Goal: Feedback & Contribution: Contribute content

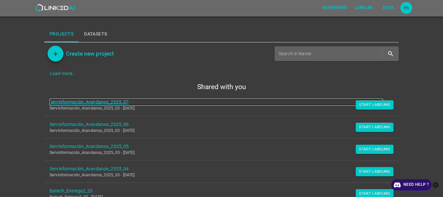
click at [94, 102] on link "Servinformación_Arandanos_2025_07" at bounding box center [216, 101] width 333 height 7
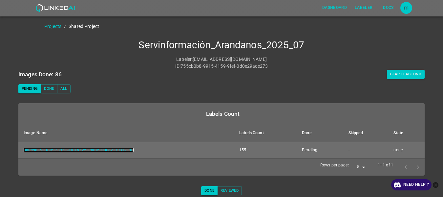
click at [68, 151] on link "parcela_61_lote_3392_GH016225_frame_00082_79312.jpg" at bounding box center [79, 149] width 110 height 5
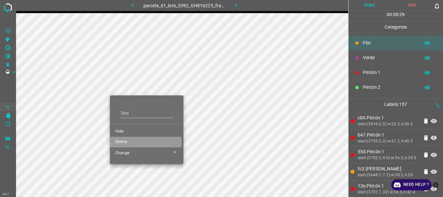
click at [127, 143] on span "Delete" at bounding box center [146, 142] width 63 height 6
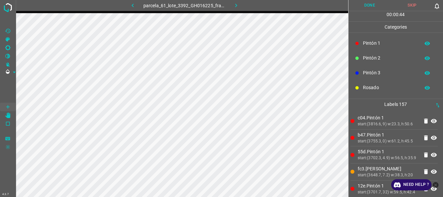
scroll to position [34, 0]
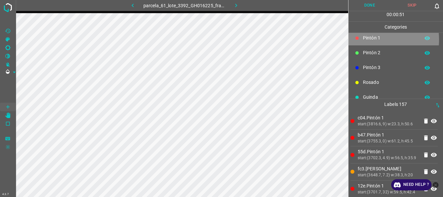
click at [364, 39] on p "Pintón 1" at bounding box center [390, 37] width 54 height 7
click at [368, 37] on p "Pintón 1" at bounding box center [390, 37] width 54 height 7
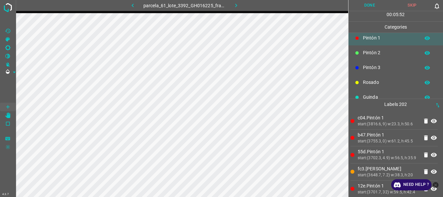
click at [370, 8] on button "Done" at bounding box center [369, 5] width 43 height 11
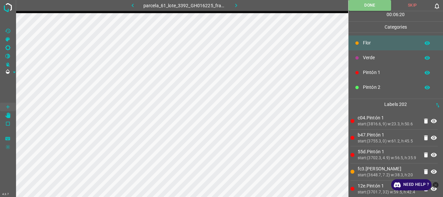
click at [236, 5] on icon "button" at bounding box center [236, 5] width 7 height 7
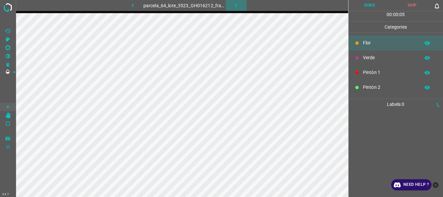
click at [231, 4] on button "button" at bounding box center [236, 5] width 21 height 11
click at [237, 5] on icon "button" at bounding box center [237, 6] width 2 height 4
click at [238, 5] on icon "button" at bounding box center [236, 5] width 7 height 7
click at [236, 6] on icon "button" at bounding box center [236, 5] width 7 height 7
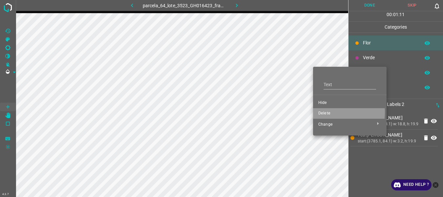
click at [322, 112] on span "Delete" at bounding box center [349, 113] width 63 height 6
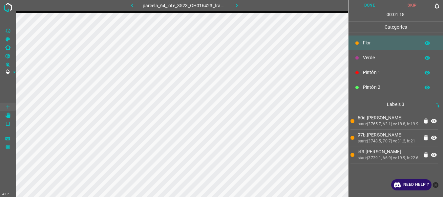
click at [362, 71] on div "Pintón 1" at bounding box center [395, 72] width 95 height 15
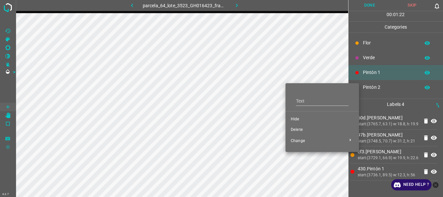
click at [300, 128] on span "Delete" at bounding box center [322, 130] width 63 height 6
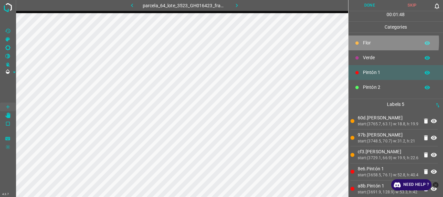
click at [366, 41] on p "Flor" at bounding box center [390, 42] width 54 height 7
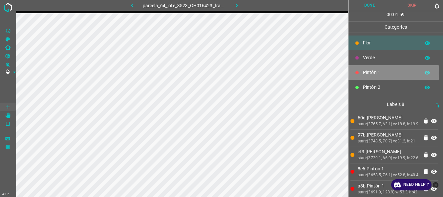
click at [373, 73] on p "Pintón 1" at bounding box center [390, 72] width 54 height 7
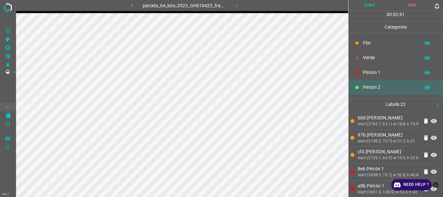
click at [361, 40] on div "Flor" at bounding box center [395, 42] width 95 height 15
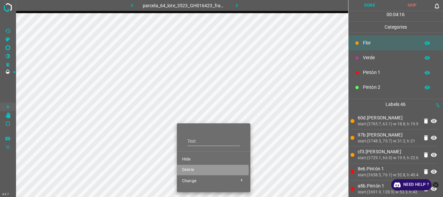
click at [186, 170] on span "Delete" at bounding box center [213, 170] width 63 height 6
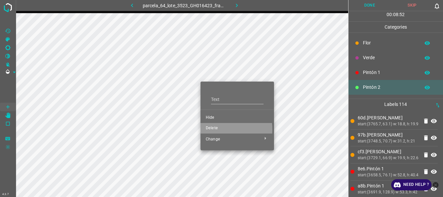
click at [210, 129] on span "Delete" at bounding box center [237, 128] width 63 height 6
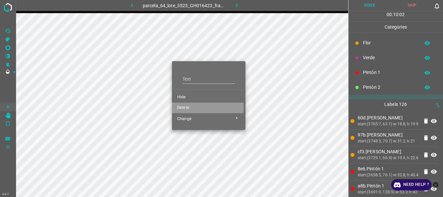
click at [189, 106] on span "Delete" at bounding box center [208, 108] width 63 height 6
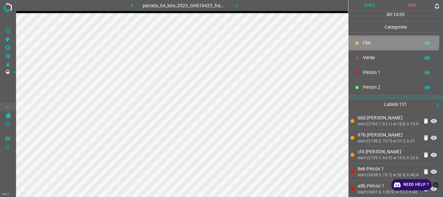
click at [370, 40] on p "Flor" at bounding box center [390, 42] width 54 height 7
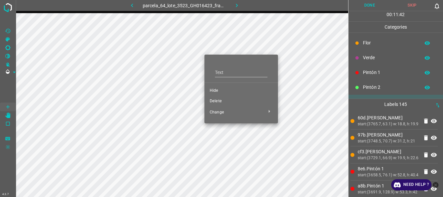
click at [219, 101] on span "Delete" at bounding box center [241, 101] width 63 height 6
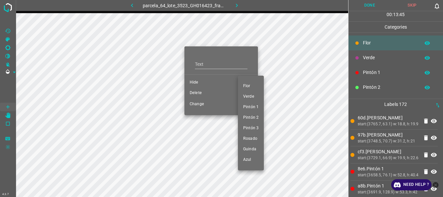
click at [192, 90] on div at bounding box center [221, 98] width 443 height 197
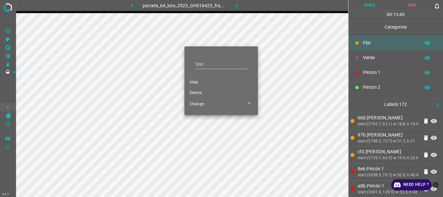
click at [194, 92] on div at bounding box center [221, 98] width 443 height 197
click at [194, 92] on span "Delete" at bounding box center [221, 93] width 63 height 6
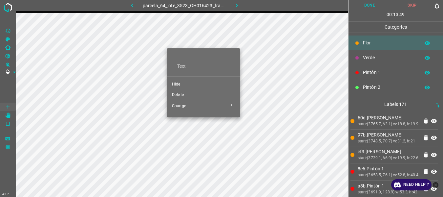
click at [178, 95] on span "Delete" at bounding box center [203, 95] width 63 height 6
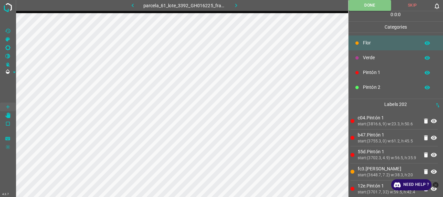
click at [235, 6] on icon "button" at bounding box center [236, 5] width 7 height 7
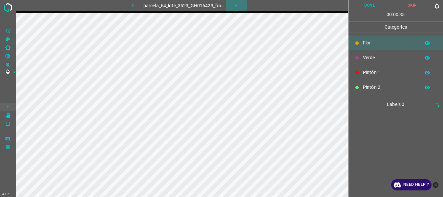
click at [235, 6] on icon "button" at bounding box center [236, 5] width 7 height 7
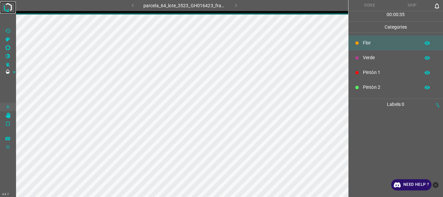
click at [12, 3] on img at bounding box center [8, 8] width 12 height 12
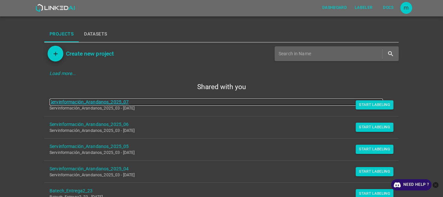
click at [86, 100] on link "Servinformación_Arandanos_2025_07" at bounding box center [216, 101] width 333 height 7
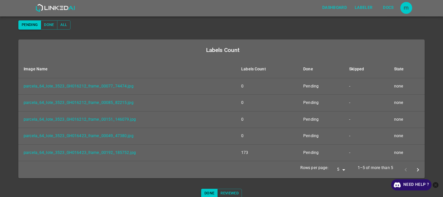
scroll to position [68, 0]
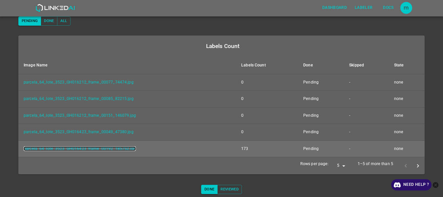
click at [110, 150] on link "parcela_64_lote_3523_GH016423_frame_00192_185752.jpg" at bounding box center [80, 148] width 112 height 5
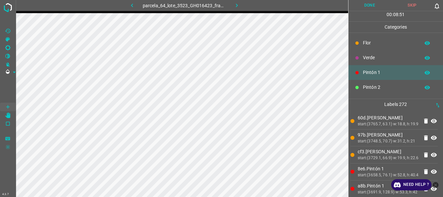
click at [365, 41] on p "Flor" at bounding box center [390, 42] width 54 height 7
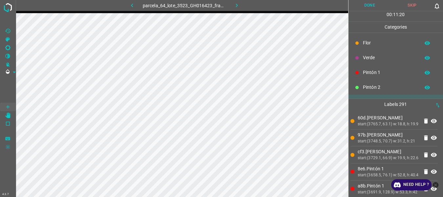
click at [373, 4] on button "Done" at bounding box center [369, 5] width 43 height 11
click at [236, 5] on icon "button" at bounding box center [236, 5] width 7 height 7
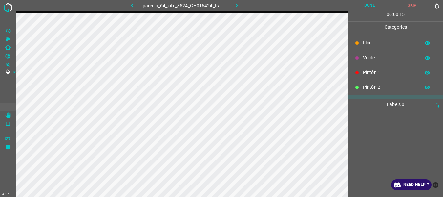
click at [236, 5] on icon "button" at bounding box center [236, 5] width 7 height 7
click at [370, 43] on p "Flor" at bounding box center [390, 42] width 54 height 7
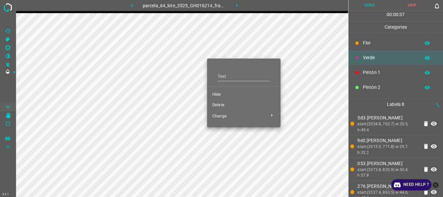
click at [224, 104] on span "Delete" at bounding box center [243, 105] width 63 height 6
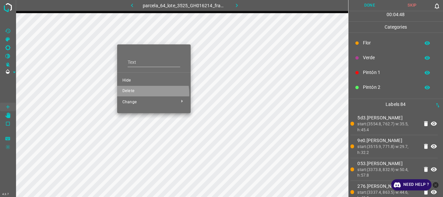
click at [137, 94] on li "Delete" at bounding box center [154, 91] width 74 height 11
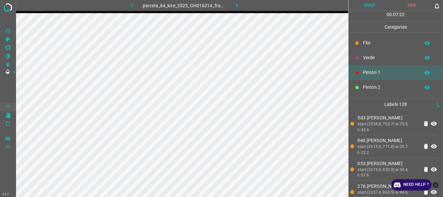
click at [377, 41] on p "Flor" at bounding box center [390, 42] width 54 height 7
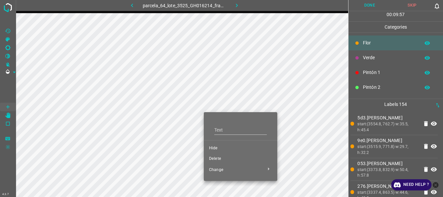
click at [216, 158] on span "Delete" at bounding box center [240, 159] width 63 height 6
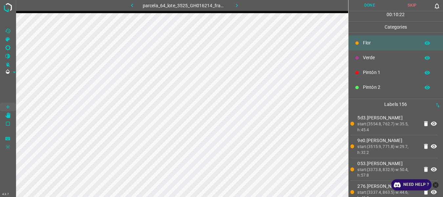
click at [366, 5] on button "Done" at bounding box center [369, 5] width 43 height 11
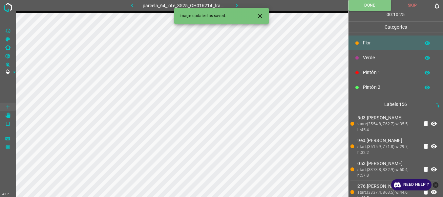
click at [237, 2] on icon "button" at bounding box center [236, 5] width 7 height 7
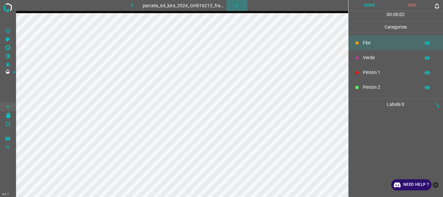
click at [232, 4] on button "button" at bounding box center [236, 5] width 21 height 11
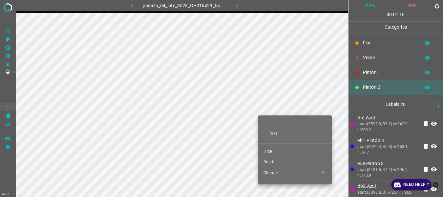
click at [274, 161] on span "Delete" at bounding box center [294, 162] width 63 height 6
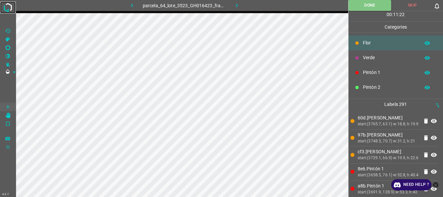
click at [10, 8] on img at bounding box center [8, 8] width 12 height 12
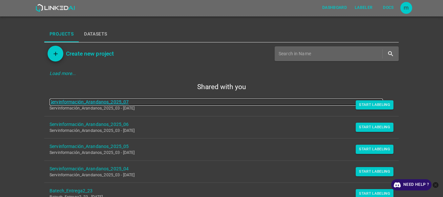
click at [90, 102] on link "Servinformación_Arandanos_2025_07" at bounding box center [216, 101] width 333 height 7
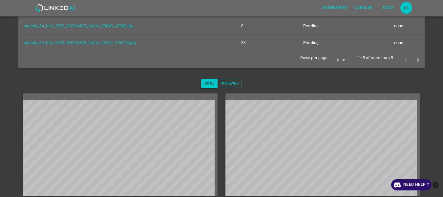
scroll to position [184, 0]
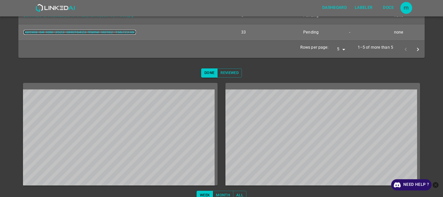
click at [117, 33] on link "parcela_64_lote_3523_GH016423_frame_00162_156723.jpg" at bounding box center [80, 32] width 112 height 5
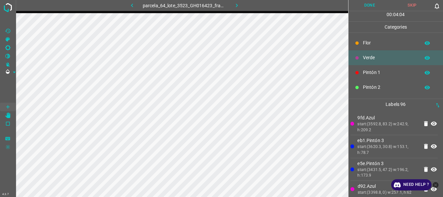
click at [8, 37] on icon "[X] Saturation" at bounding box center [8, 39] width 4 height 4
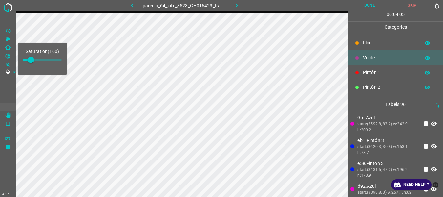
click at [38, 59] on span at bounding box center [42, 60] width 39 height 10
type input "191"
click at [5, 79] on span at bounding box center [8, 89] width 16 height 26
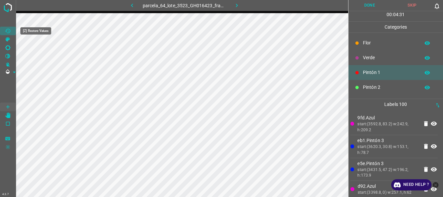
click at [8, 28] on Values"] "[Z] Restore Values" at bounding box center [8, 31] width 16 height 9
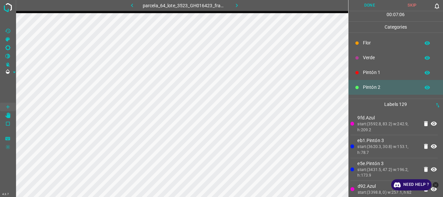
click at [372, 6] on button "Done" at bounding box center [369, 5] width 43 height 11
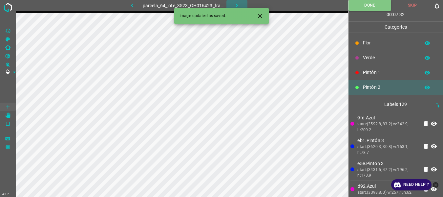
click at [237, 5] on icon "button" at bounding box center [236, 5] width 7 height 7
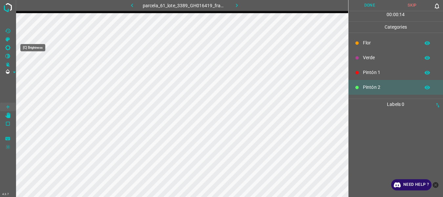
click at [10, 46] on icon "[C] Brightness" at bounding box center [8, 48] width 6 height 6
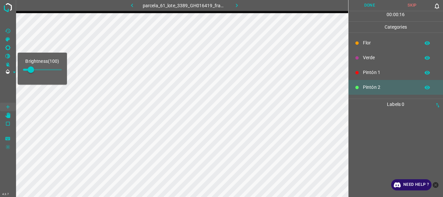
click at [28, 69] on span at bounding box center [31, 69] width 7 height 7
type input "59"
click at [7, 92] on span at bounding box center [8, 89] width 16 height 26
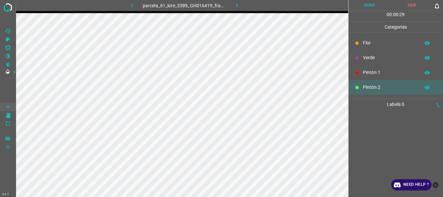
click at [237, 7] on icon "button" at bounding box center [237, 6] width 2 height 4
click at [368, 45] on p "Flor" at bounding box center [390, 42] width 54 height 7
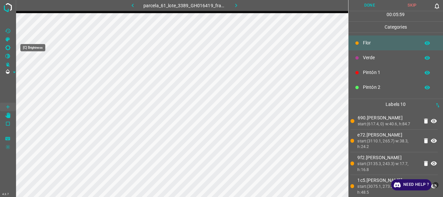
click at [7, 45] on icon "[C] Brightness" at bounding box center [8, 48] width 6 height 6
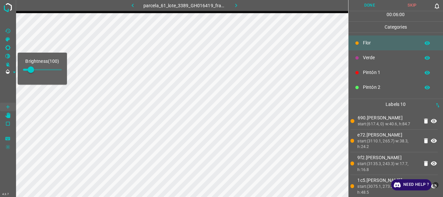
click at [28, 71] on span at bounding box center [31, 69] width 7 height 7
type input "59"
click at [9, 89] on span at bounding box center [8, 89] width 16 height 26
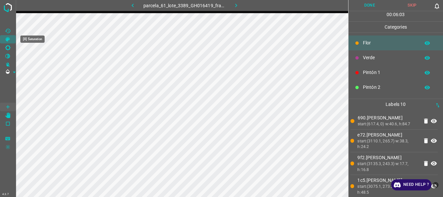
click at [5, 39] on icon "[X] Saturation" at bounding box center [8, 39] width 6 height 6
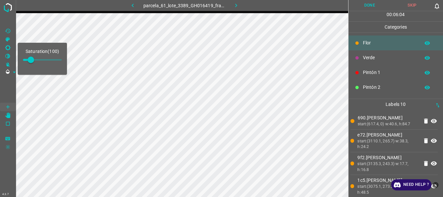
click at [38, 59] on span at bounding box center [42, 59] width 39 height 1
type input "199"
click at [8, 92] on span at bounding box center [8, 89] width 16 height 26
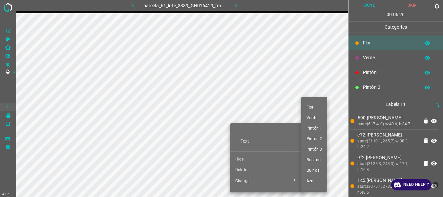
click at [245, 170] on div at bounding box center [221, 98] width 443 height 197
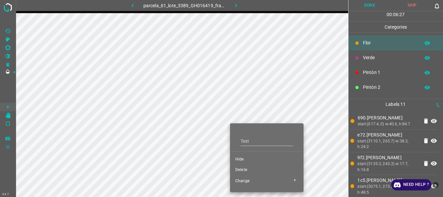
click at [245, 168] on span "Delete" at bounding box center [266, 170] width 63 height 6
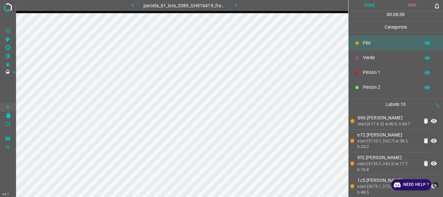
click at [368, 3] on button "Done" at bounding box center [369, 5] width 43 height 11
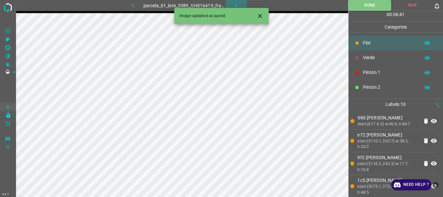
click at [236, 5] on icon "button" at bounding box center [236, 5] width 7 height 7
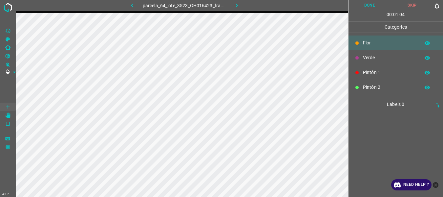
click at [233, 5] on button "button" at bounding box center [236, 5] width 21 height 11
click at [238, 6] on icon "button" at bounding box center [236, 5] width 7 height 7
click at [235, 2] on icon "button" at bounding box center [236, 5] width 7 height 7
click at [232, 4] on button "button" at bounding box center [236, 5] width 21 height 11
click at [235, 3] on icon "button" at bounding box center [236, 5] width 7 height 7
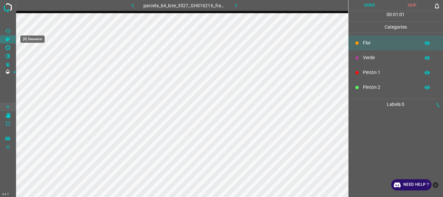
click at [7, 38] on icon "[X] Saturation" at bounding box center [8, 39] width 6 height 6
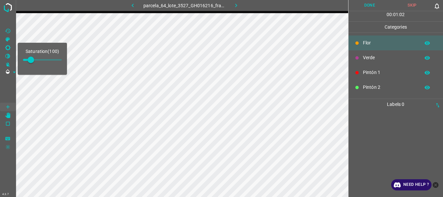
click at [38, 59] on span at bounding box center [42, 59] width 39 height 1
type input "195"
click at [4, 82] on span at bounding box center [8, 89] width 16 height 26
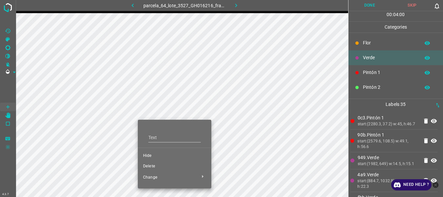
click at [149, 167] on span "Delete" at bounding box center [174, 166] width 63 height 6
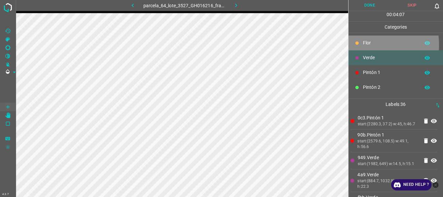
click at [364, 45] on p "Flor" at bounding box center [390, 42] width 54 height 7
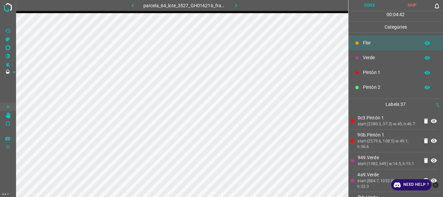
click at [369, 5] on button "Done" at bounding box center [369, 5] width 43 height 11
click at [235, 5] on icon "button" at bounding box center [236, 5] width 7 height 7
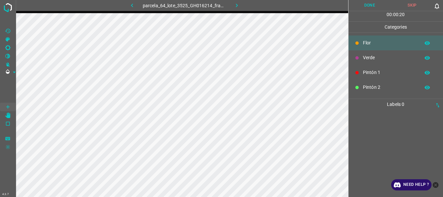
click at [234, 4] on icon "button" at bounding box center [236, 5] width 7 height 7
click at [233, 9] on button "button" at bounding box center [236, 5] width 21 height 11
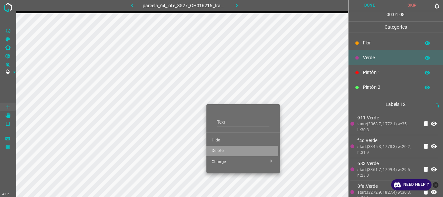
click at [224, 151] on span "Delete" at bounding box center [243, 151] width 63 height 6
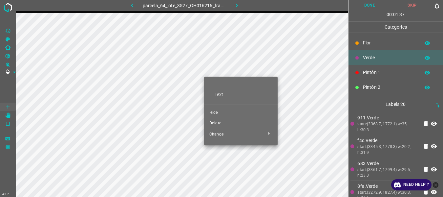
click at [215, 122] on span "Delete" at bounding box center [240, 123] width 63 height 6
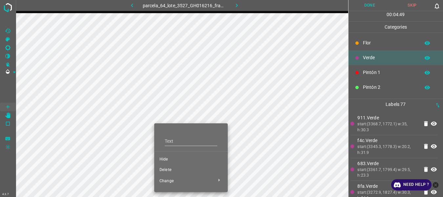
click at [170, 172] on span "Delete" at bounding box center [190, 170] width 63 height 6
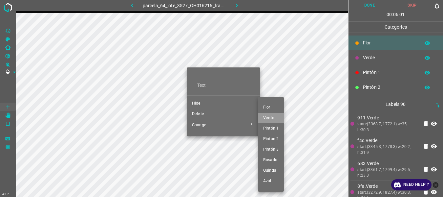
click at [267, 118] on span "Verde" at bounding box center [270, 118] width 15 height 6
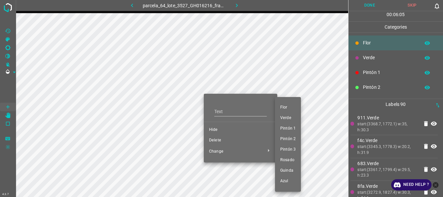
click at [283, 117] on span "Verde" at bounding box center [287, 118] width 15 height 6
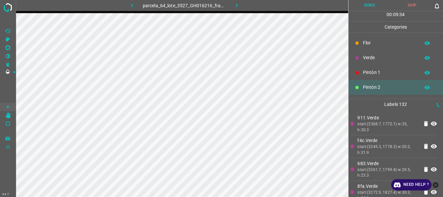
scroll to position [58, 0]
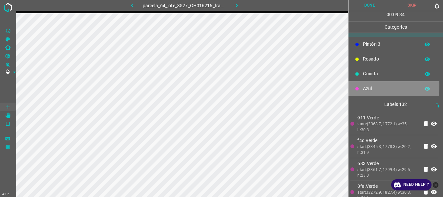
click at [366, 85] on p "Azul" at bounding box center [390, 88] width 54 height 7
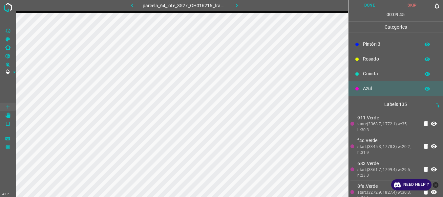
click at [370, 71] on p "Guinda" at bounding box center [390, 73] width 54 height 7
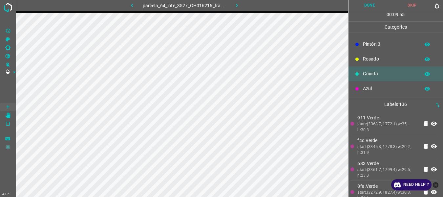
scroll to position [0, 0]
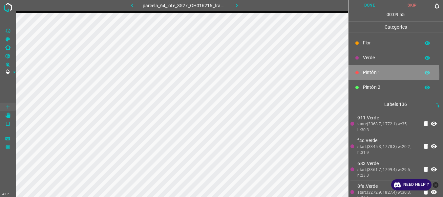
click at [371, 74] on p "Pintón 1" at bounding box center [390, 72] width 54 height 7
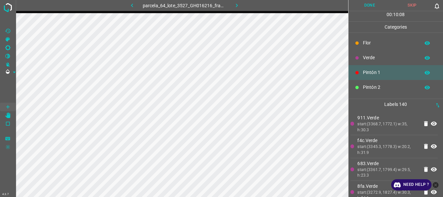
click at [368, 143] on p "Azul" at bounding box center [390, 146] width 54 height 7
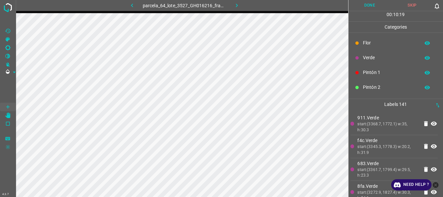
click at [369, 69] on div "Pintón 1" at bounding box center [395, 72] width 95 height 15
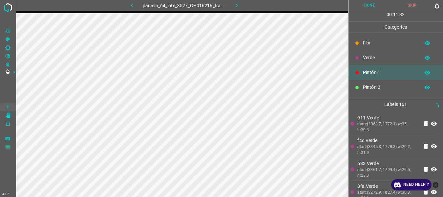
scroll to position [58, 0]
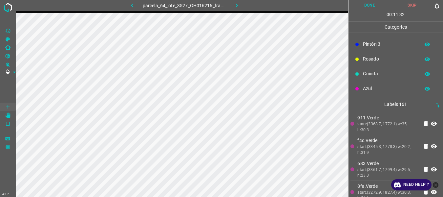
click at [372, 86] on p "Azul" at bounding box center [390, 88] width 54 height 7
click at [371, 69] on p "Pintón 1" at bounding box center [390, 72] width 54 height 7
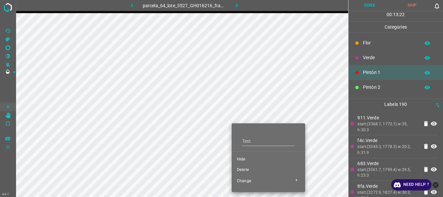
click at [244, 170] on div at bounding box center [221, 98] width 443 height 197
click at [244, 170] on span "Delete" at bounding box center [268, 170] width 63 height 6
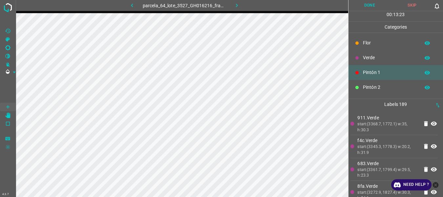
click at [244, 152] on span "Delete" at bounding box center [259, 150] width 47 height 3
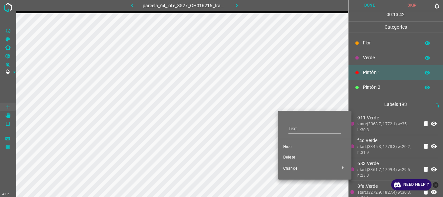
click at [290, 157] on span "Delete" at bounding box center [314, 157] width 63 height 6
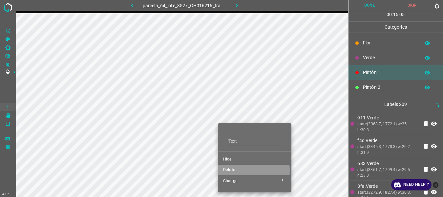
click at [239, 170] on span "Delete" at bounding box center [254, 170] width 63 height 6
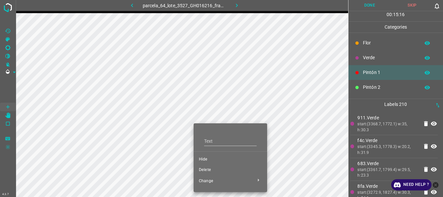
click at [208, 170] on div "Flor Verde Pintón 1 Pintón 2 Pintón 3 Rosado Guinda Azul" at bounding box center [221, 98] width 443 height 197
click at [208, 170] on span "Delete" at bounding box center [230, 170] width 63 height 6
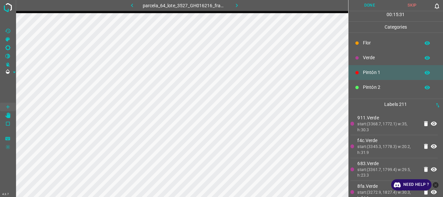
scroll to position [58, 0]
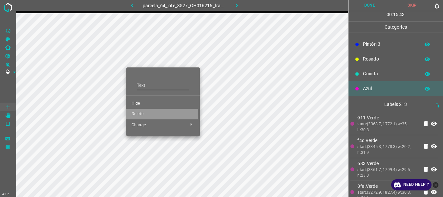
click at [143, 112] on span "Delete" at bounding box center [163, 114] width 63 height 6
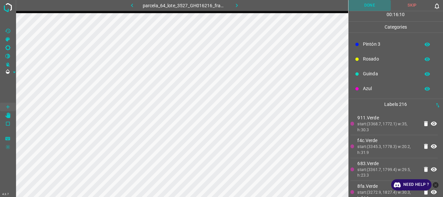
click at [374, 3] on button "Done" at bounding box center [369, 5] width 43 height 11
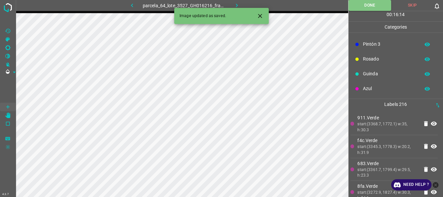
click at [237, 5] on icon "button" at bounding box center [236, 5] width 7 height 7
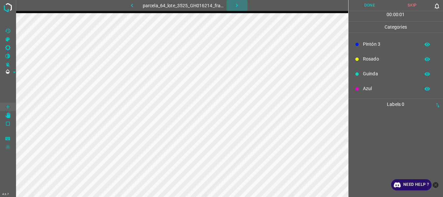
click at [237, 5] on icon "button" at bounding box center [236, 5] width 7 height 7
click at [233, 5] on icon "button" at bounding box center [236, 5] width 7 height 7
click at [239, 2] on button "button" at bounding box center [236, 5] width 21 height 11
click at [236, 2] on icon "button" at bounding box center [236, 5] width 7 height 7
click at [234, 4] on icon "button" at bounding box center [236, 5] width 7 height 7
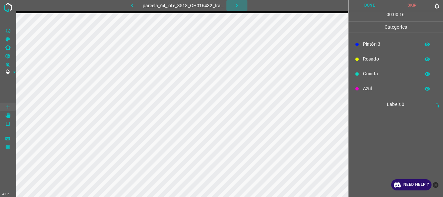
click at [234, 4] on div "parcela_64_lote_3518_GH016432_frame_00199_192525.jpg" at bounding box center [184, 5] width 167 height 11
click at [235, 8] on icon "button" at bounding box center [236, 5] width 7 height 7
click at [236, 7] on icon "button" at bounding box center [236, 5] width 7 height 7
click at [237, 7] on icon "button" at bounding box center [236, 5] width 7 height 7
click at [234, 3] on icon "button" at bounding box center [236, 5] width 7 height 7
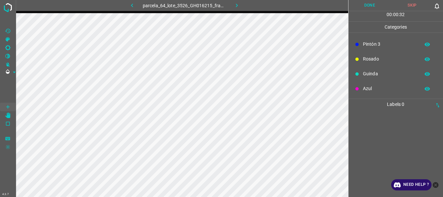
click at [238, 7] on icon "button" at bounding box center [236, 5] width 7 height 7
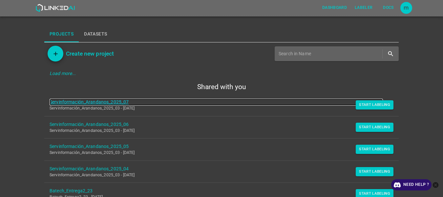
click at [121, 102] on link "Servinformación_Arandanos_2025_07" at bounding box center [216, 101] width 333 height 7
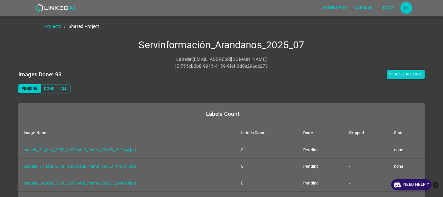
click at [438, 10] on div "Dashboard Labeler Docs m" at bounding box center [221, 8] width 443 height 16
